Goal: Task Accomplishment & Management: Complete application form

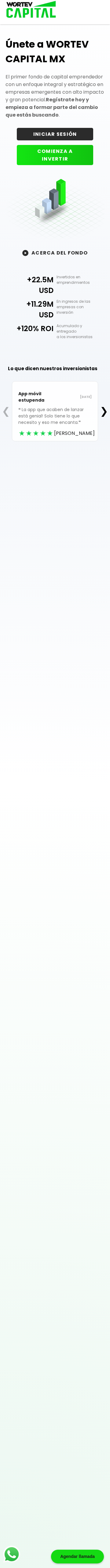
click at [86, 134] on button "INICIAR SESIÓN" at bounding box center [55, 134] width 76 height 12
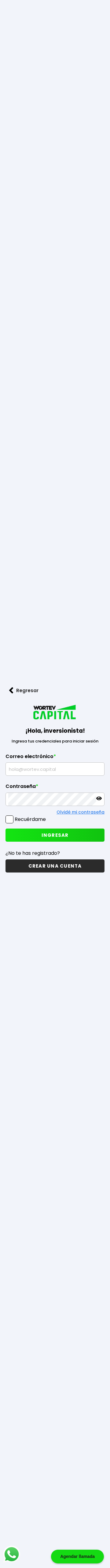
scroll to position [30, 0]
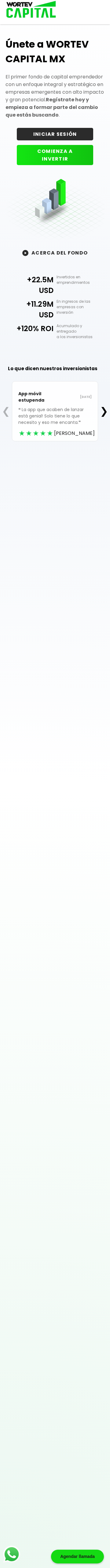
click at [75, 150] on button "COMIENZA A INVERTIR" at bounding box center [55, 155] width 76 height 20
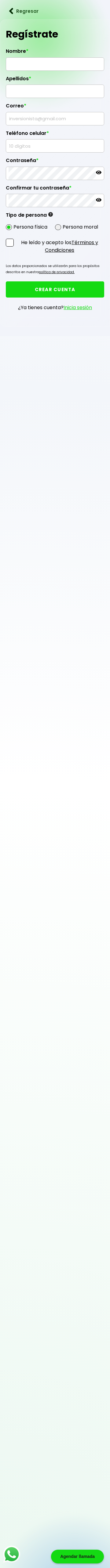
click at [15, 65] on input "text" at bounding box center [55, 64] width 93 height 13
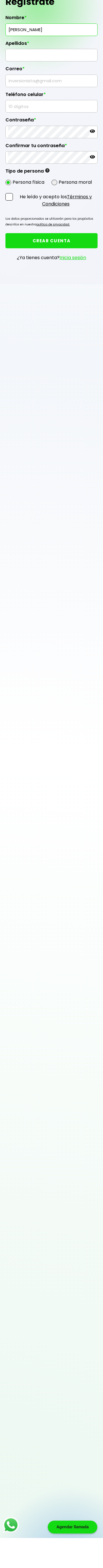
scroll to position [30, 0]
type input "[PERSON_NAME]"
click at [12, 84] on input "text" at bounding box center [51, 86] width 87 height 12
type input "[PERSON_NAME]"
click at [12, 112] on input "text" at bounding box center [51, 112] width 87 height 12
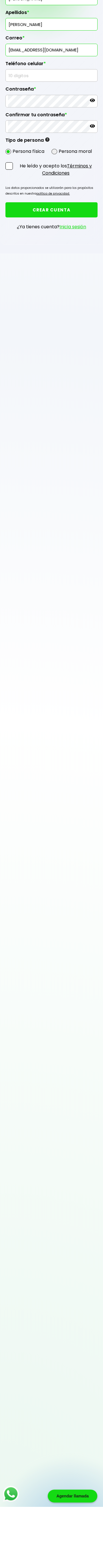
scroll to position [61, 0]
type input "[EMAIL_ADDRESS][DOMAIN_NAME]"
click at [14, 138] on input "text" at bounding box center [51, 137] width 87 height 12
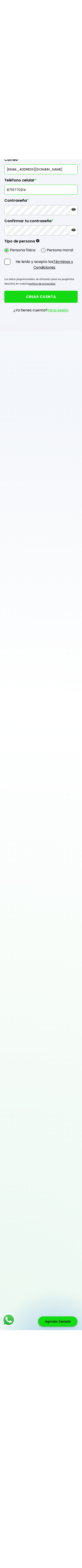
scroll to position [79, 0]
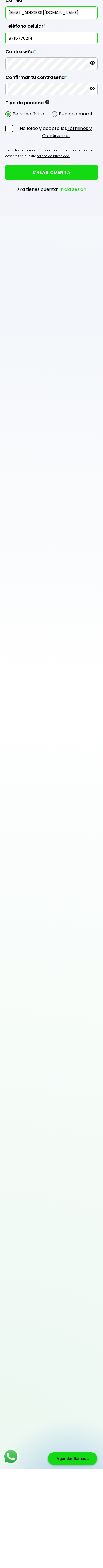
type input "8715770214"
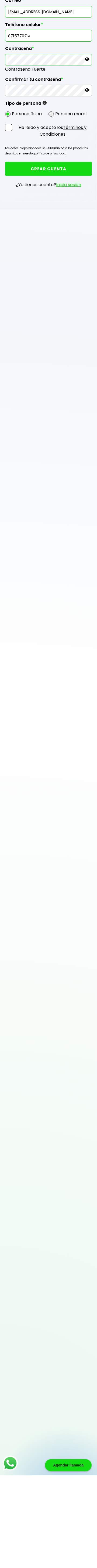
click at [86, 154] on p at bounding box center [86, 152] width 5 height 6
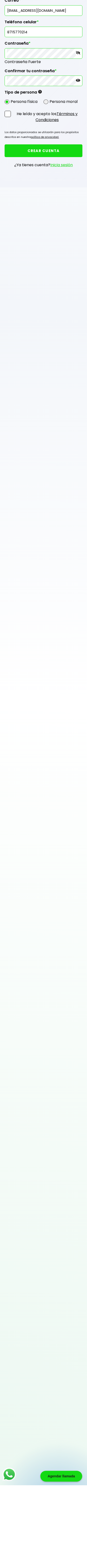
click at [79, 162] on icon at bounding box center [77, 163] width 5 height 3
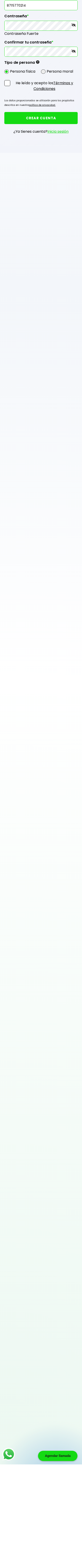
scroll to position [103, 0]
click at [8, 185] on span at bounding box center [7, 187] width 6 height 6
click at [12, 196] on input "He leído y acepto los Términos y Condiciones" at bounding box center [12, 196] width 0 height 0
click at [60, 220] on button "CREAR CUENTA" at bounding box center [41, 222] width 73 height 12
